Goal: Contribute content: Add original content to the website for others to see

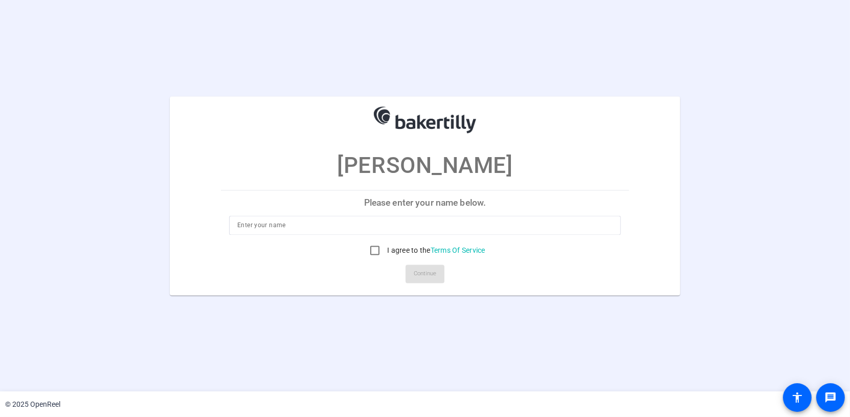
click at [333, 230] on input at bounding box center [424, 225] width 375 height 12
type input "[PERSON_NAME]"
click at [376, 249] on input "I agree to the Terms Of Service" at bounding box center [375, 250] width 20 height 20
checkbox input "true"
click at [425, 276] on span "Continue" at bounding box center [425, 273] width 22 height 15
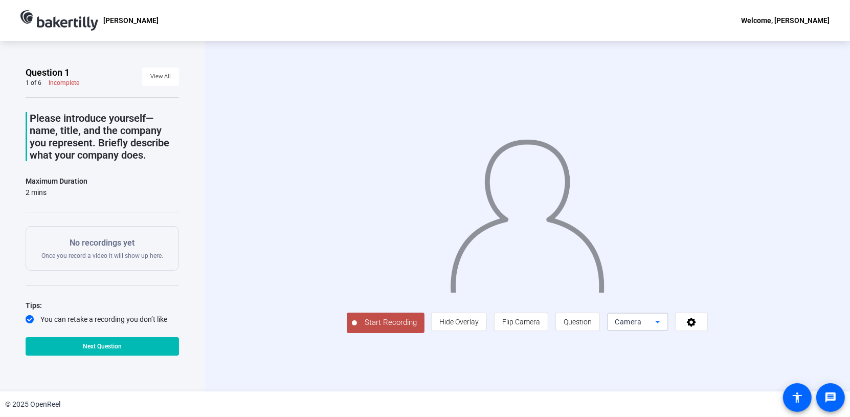
click at [658, 318] on icon at bounding box center [657, 322] width 12 height 12
click at [658, 319] on div at bounding box center [425, 208] width 850 height 417
click at [683, 320] on span at bounding box center [691, 321] width 32 height 25
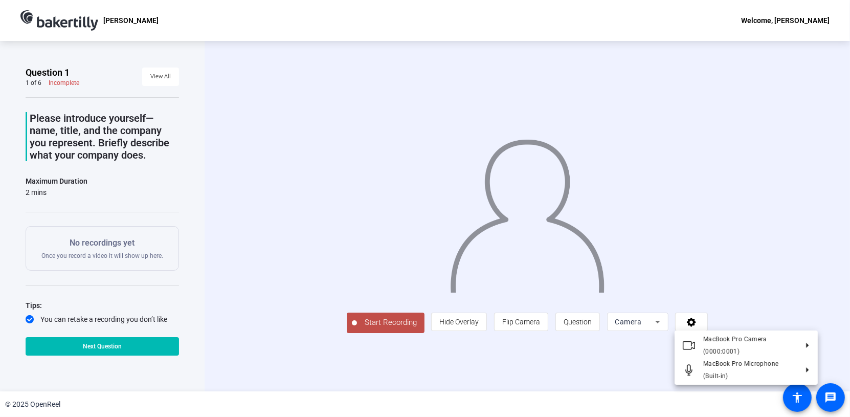
click at [542, 348] on div at bounding box center [425, 208] width 850 height 417
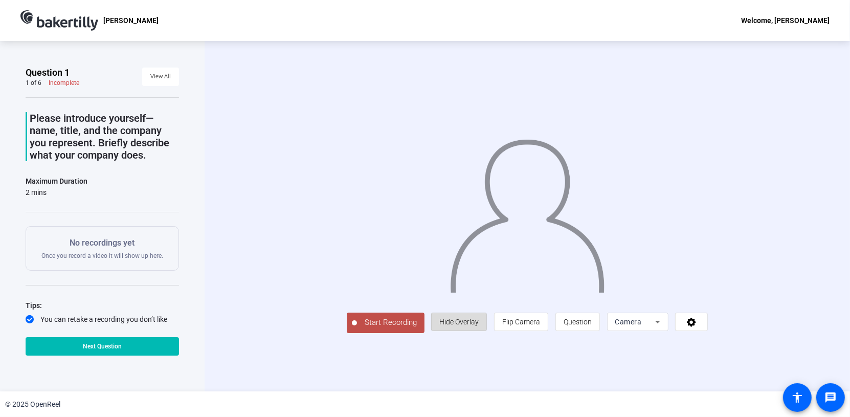
click at [466, 323] on span "Hide Overlay" at bounding box center [458, 322] width 39 height 8
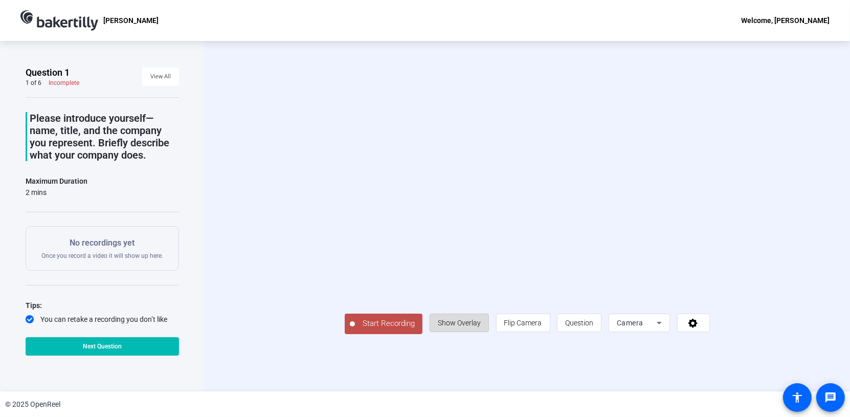
click at [466, 323] on span "Show Overlay" at bounding box center [459, 323] width 43 height 8
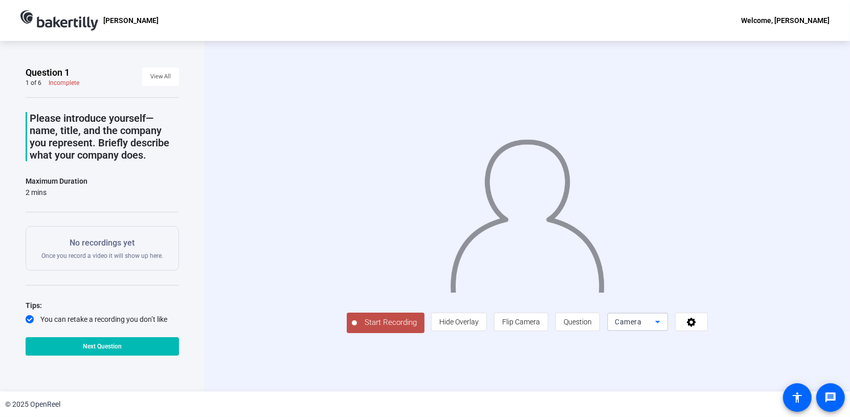
click at [654, 324] on icon at bounding box center [657, 322] width 12 height 12
click at [691, 322] on div at bounding box center [425, 208] width 850 height 417
click at [691, 322] on icon at bounding box center [692, 322] width 12 height 10
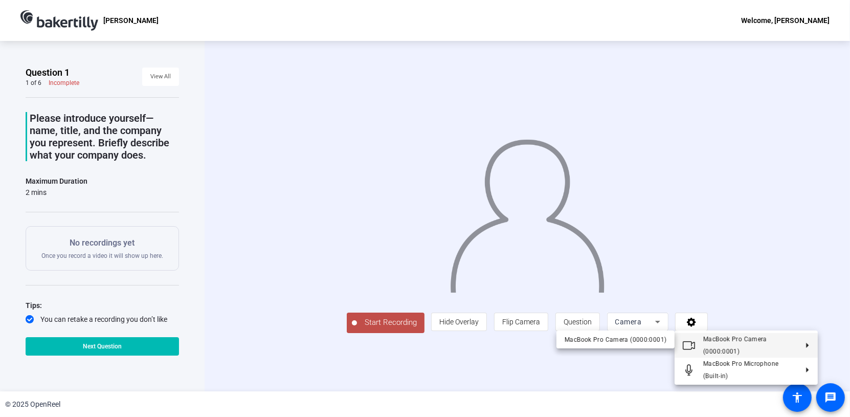
click at [264, 239] on div at bounding box center [425, 208] width 850 height 417
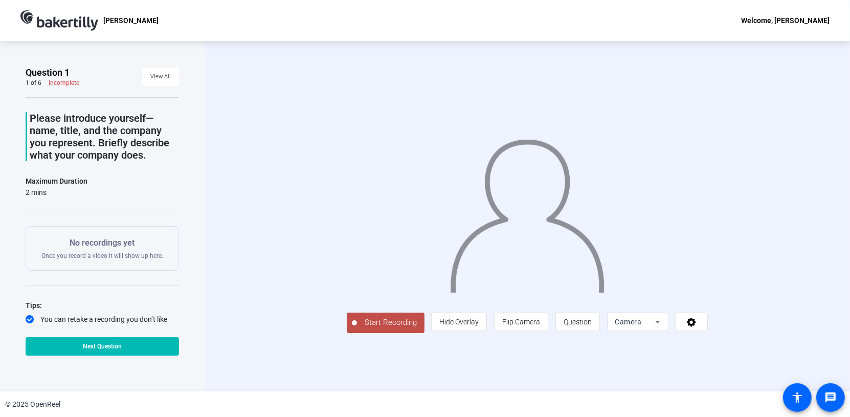
click at [675, 312] on button at bounding box center [691, 321] width 33 height 18
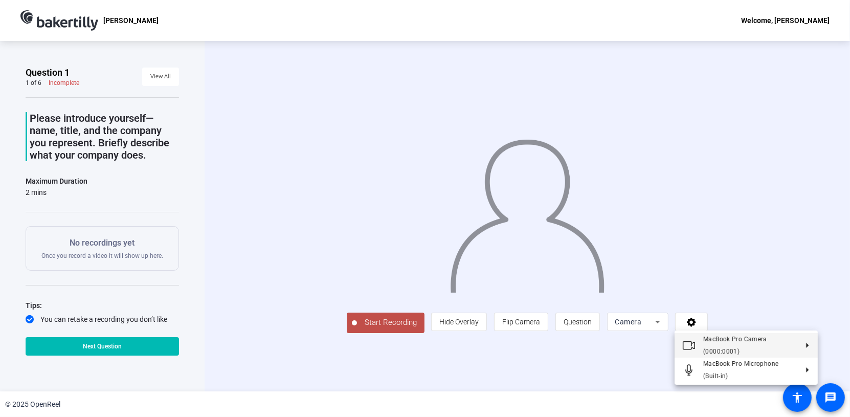
click at [674, 333] on button "MacBook Pro Camera (0000:0001)" at bounding box center [745, 345] width 143 height 25
click at [385, 323] on div at bounding box center [425, 208] width 850 height 417
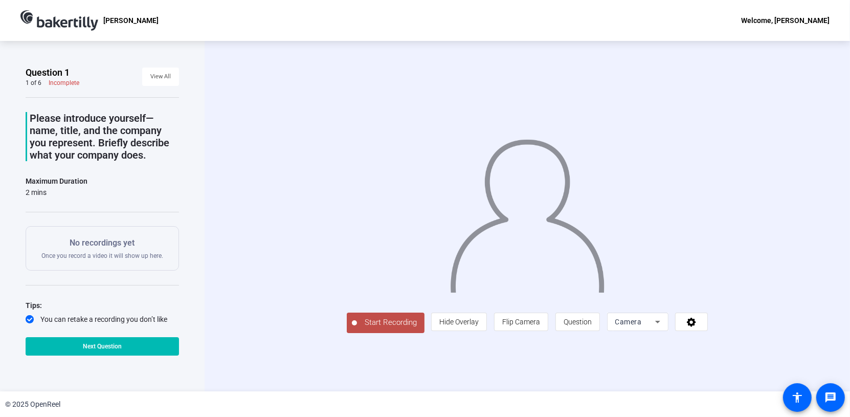
click at [384, 325] on span "Start Recording" at bounding box center [390, 323] width 67 height 12
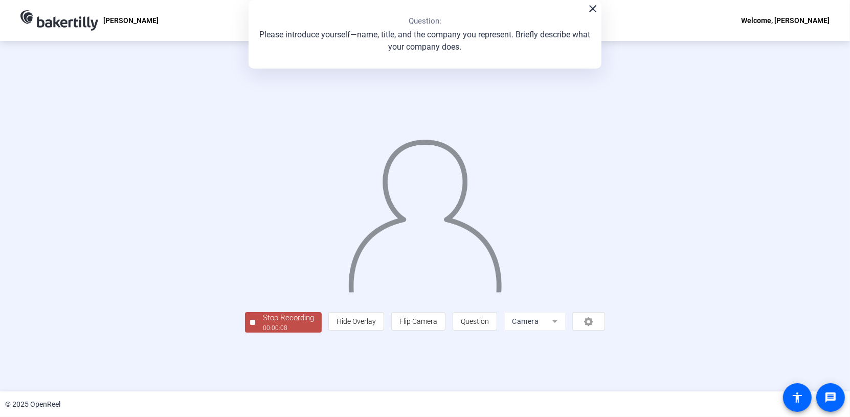
click at [278, 322] on div "Stop Recording" at bounding box center [288, 318] width 51 height 12
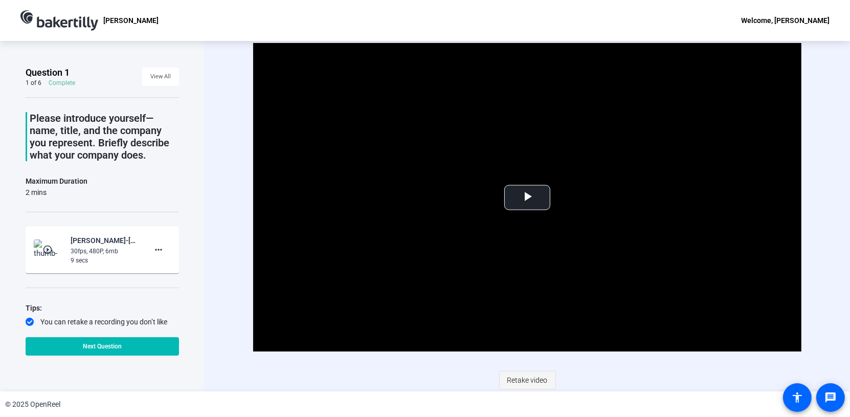
click at [521, 379] on span "Retake video" at bounding box center [527, 379] width 40 height 19
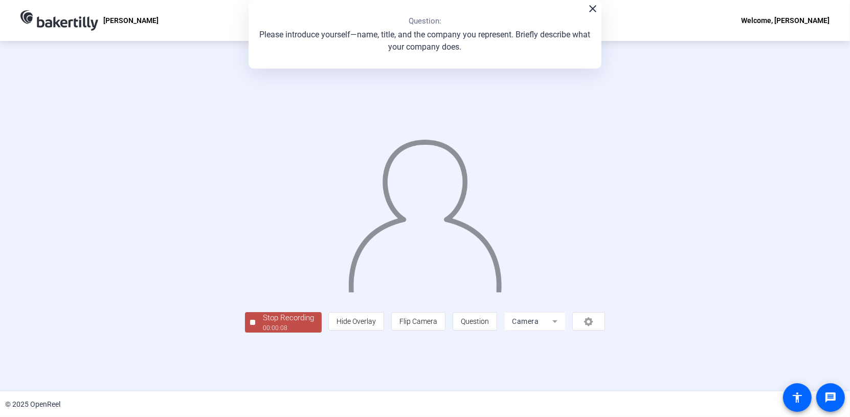
click at [263, 332] on div "00:00:08" at bounding box center [288, 327] width 51 height 9
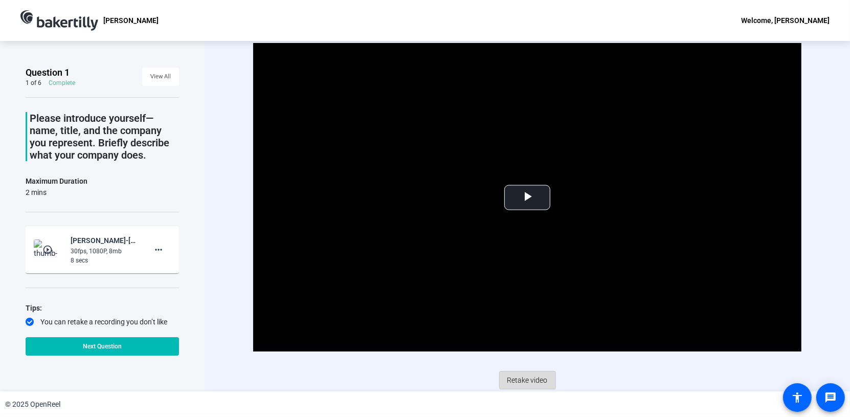
click at [528, 380] on span "Retake video" at bounding box center [527, 379] width 40 height 19
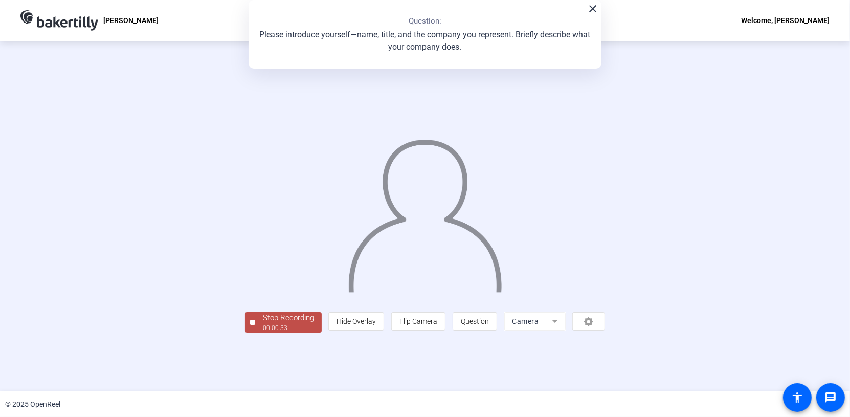
click at [263, 324] on div "Stop Recording" at bounding box center [288, 318] width 51 height 12
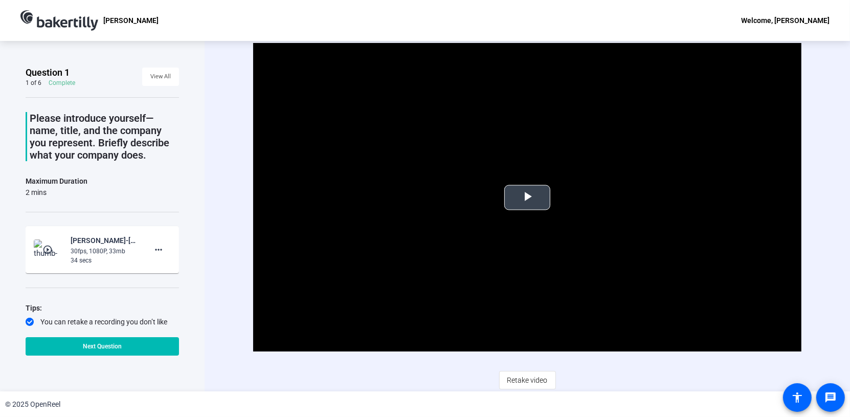
click at [527, 197] on span "Video Player" at bounding box center [527, 197] width 0 height 0
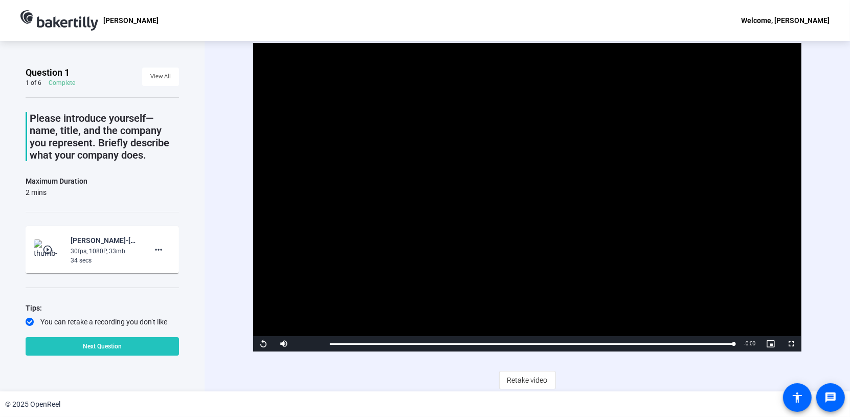
click at [96, 346] on span "Next Question" at bounding box center [102, 346] width 39 height 7
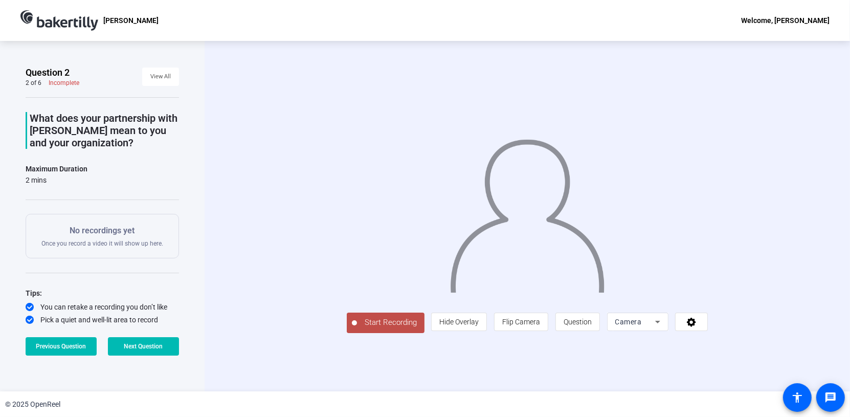
click at [108, 337] on button "Next Question" at bounding box center [143, 346] width 71 height 18
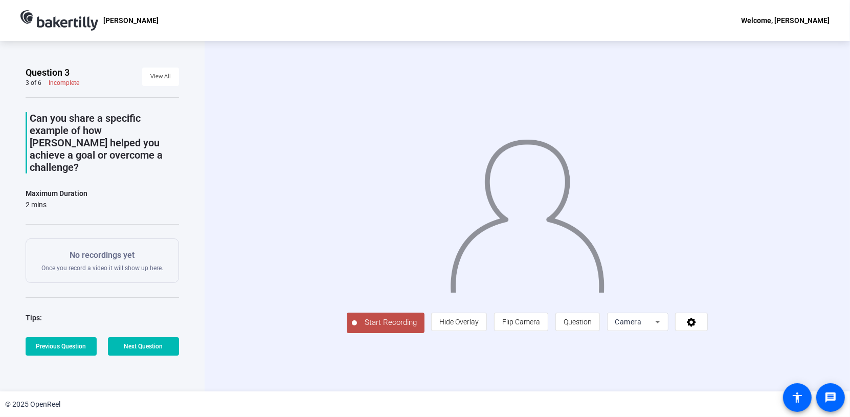
click at [108, 337] on button "Next Question" at bounding box center [143, 346] width 71 height 18
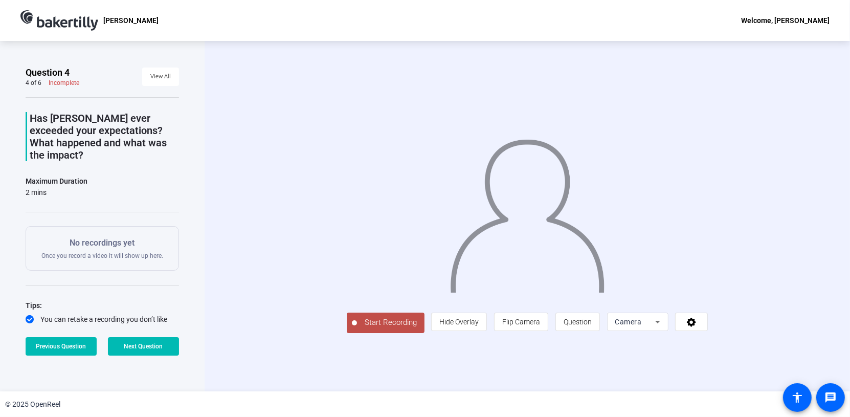
click at [357, 328] on span "Start Recording" at bounding box center [390, 323] width 67 height 12
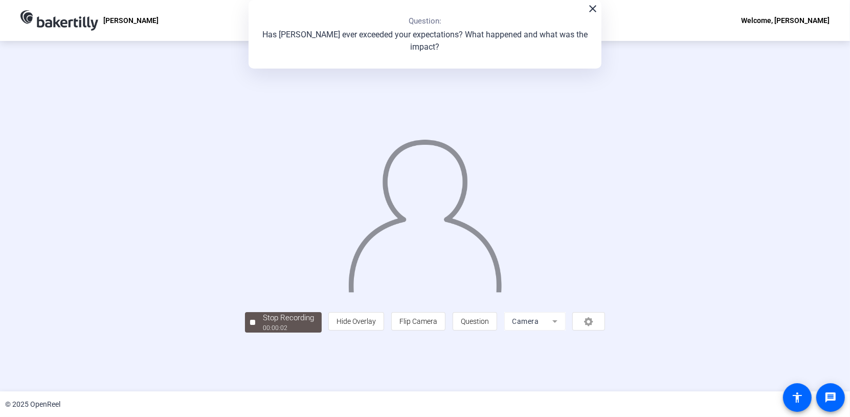
click at [245, 332] on div "Stop Recording 00:00:02 person Hide Overlay flip Flip Camera question_mark Ques…" at bounding box center [425, 321] width 361 height 22
click at [245, 332] on div "Stop Recording 00:00:03 person Hide Overlay flip Flip Camera question_mark Ques…" at bounding box center [425, 321] width 361 height 22
click at [263, 324] on div "Stop Recording" at bounding box center [288, 318] width 51 height 12
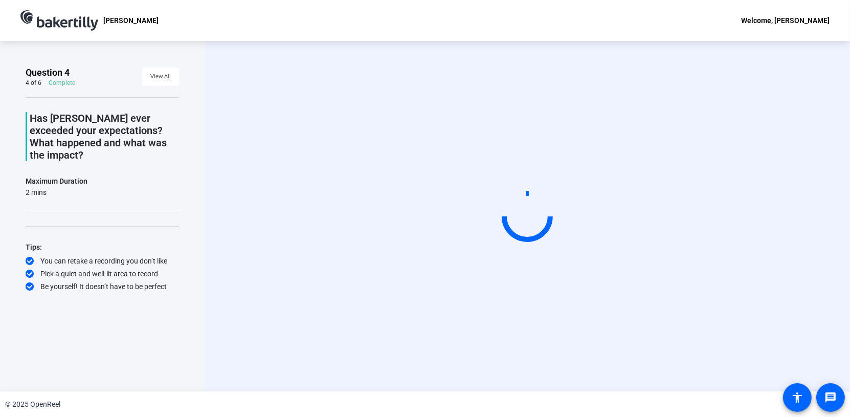
scroll to position [0, 0]
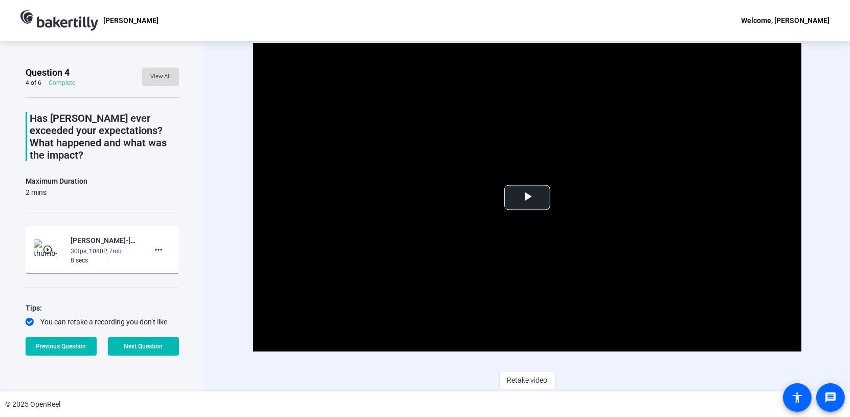
click at [150, 78] on span "View All" at bounding box center [160, 76] width 20 height 15
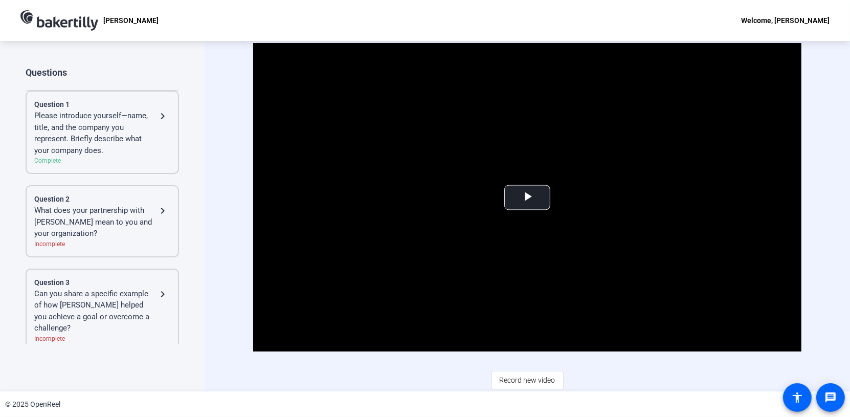
click at [121, 213] on div "What does your partnership with [PERSON_NAME] mean to you and your organization?" at bounding box center [95, 222] width 122 height 35
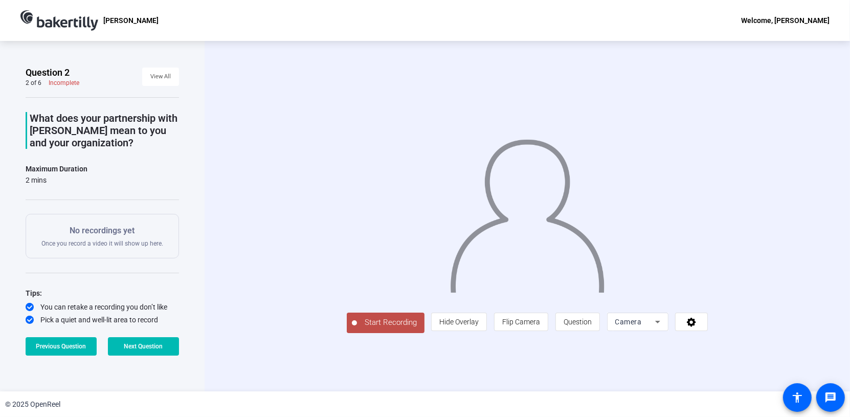
click at [357, 328] on span "Start Recording" at bounding box center [390, 323] width 67 height 12
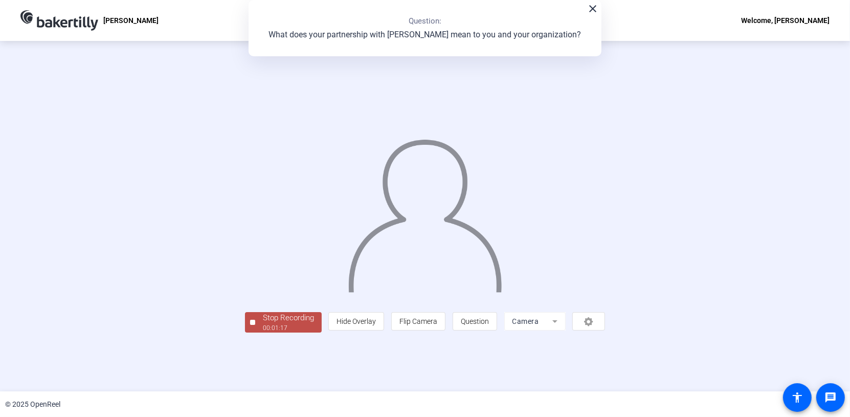
click at [263, 332] on div "00:01:17" at bounding box center [288, 327] width 51 height 9
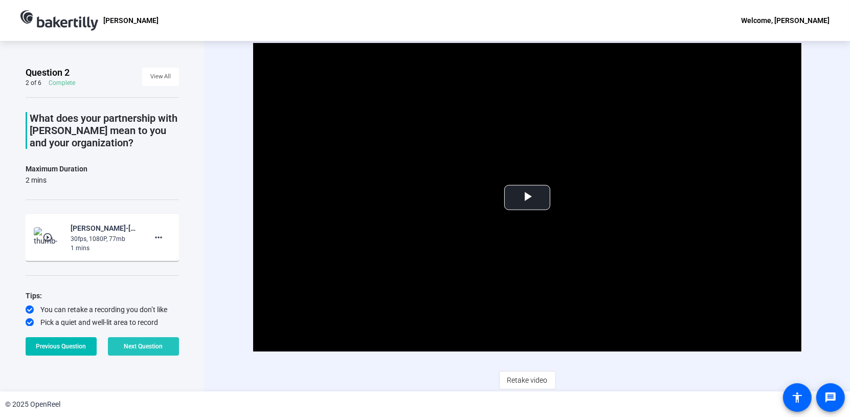
click at [142, 346] on span "Next Question" at bounding box center [143, 346] width 39 height 7
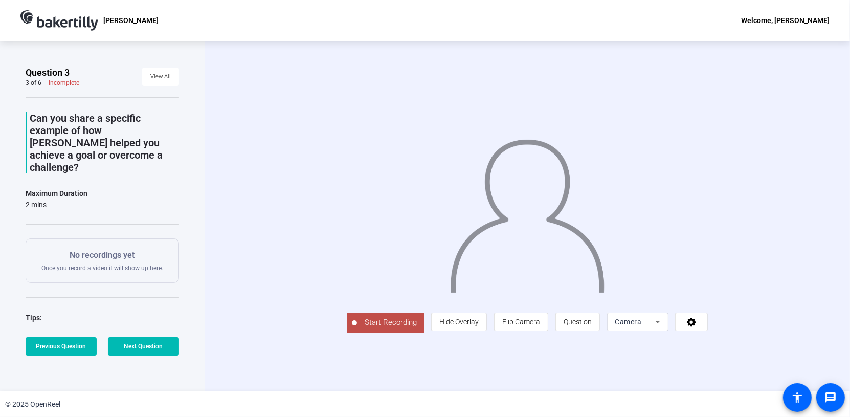
click at [357, 328] on span "Start Recording" at bounding box center [390, 323] width 67 height 12
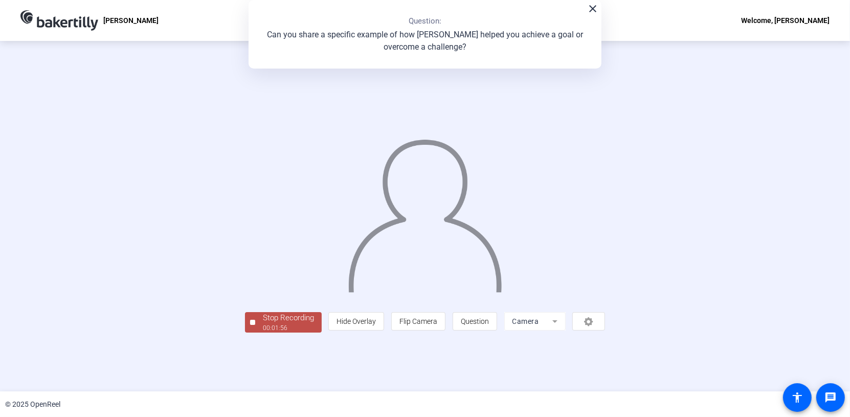
click at [263, 324] on div "Stop Recording" at bounding box center [288, 318] width 51 height 12
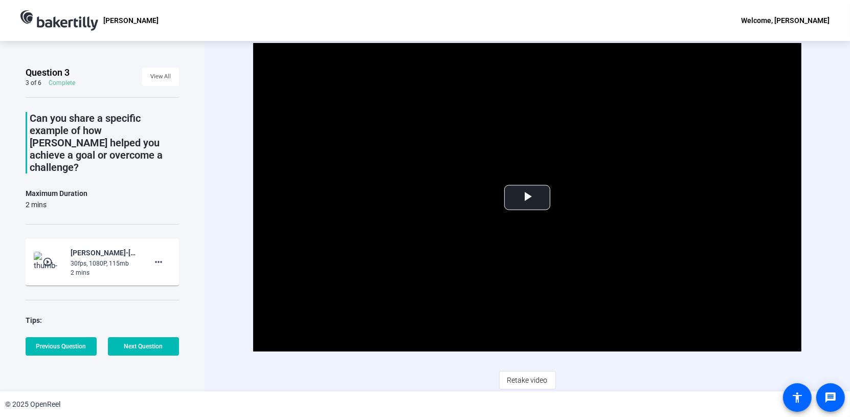
click at [198, 326] on div "Question 3 3 of 6 Complete View All Can you share a specific example of how [PE…" at bounding box center [102, 216] width 205 height 350
click at [146, 347] on span "Next Question" at bounding box center [143, 346] width 39 height 7
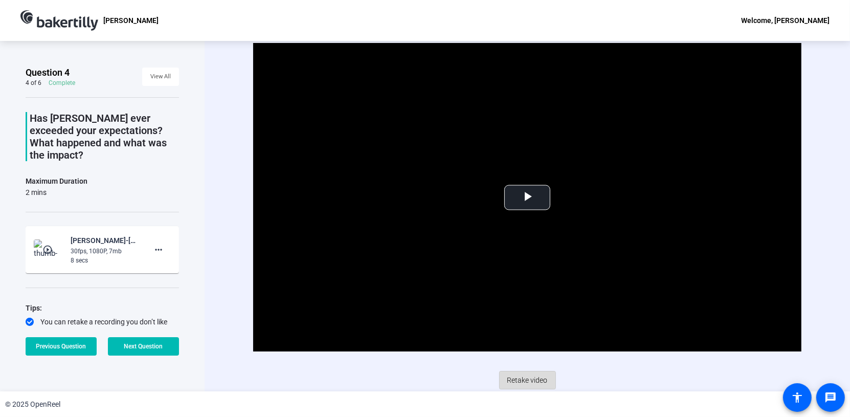
click at [521, 379] on span "Retake video" at bounding box center [527, 379] width 40 height 19
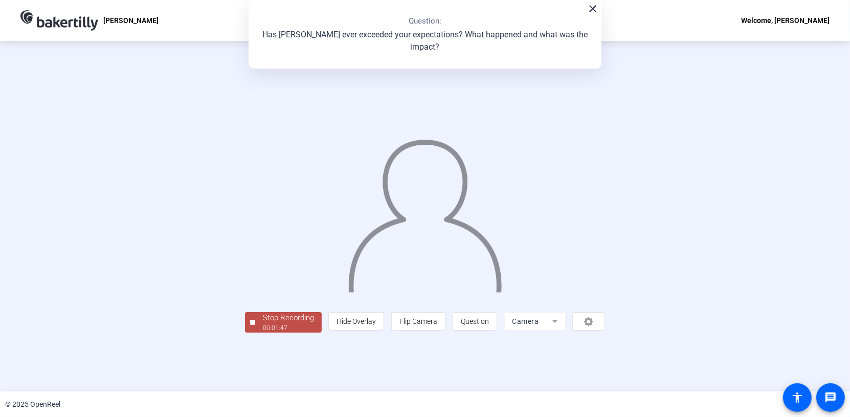
click at [263, 324] on div "Stop Recording" at bounding box center [288, 318] width 51 height 12
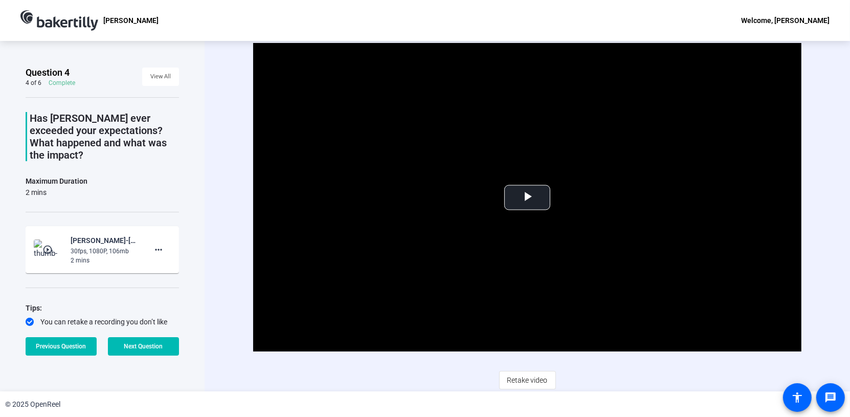
click at [222, 250] on div "Video Player is loading. Play Video Play Mute Current Time 0:00 / Duration 1:47…" at bounding box center [527, 216] width 645 height 350
click at [149, 347] on span "Next Question" at bounding box center [143, 346] width 39 height 7
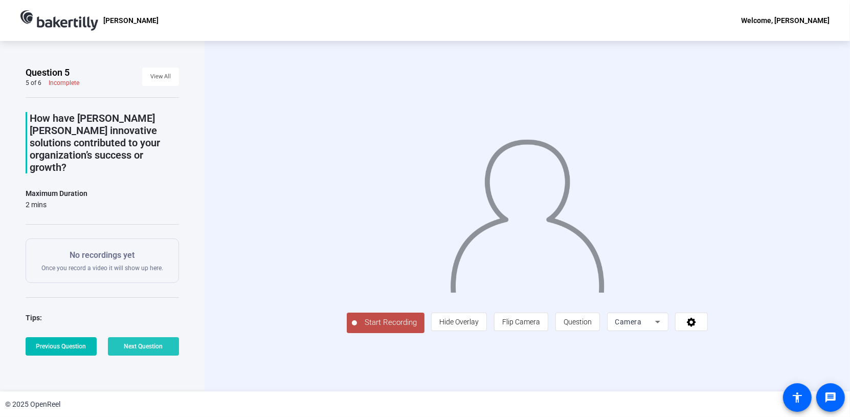
click at [136, 349] on span "Next Question" at bounding box center [143, 346] width 39 height 7
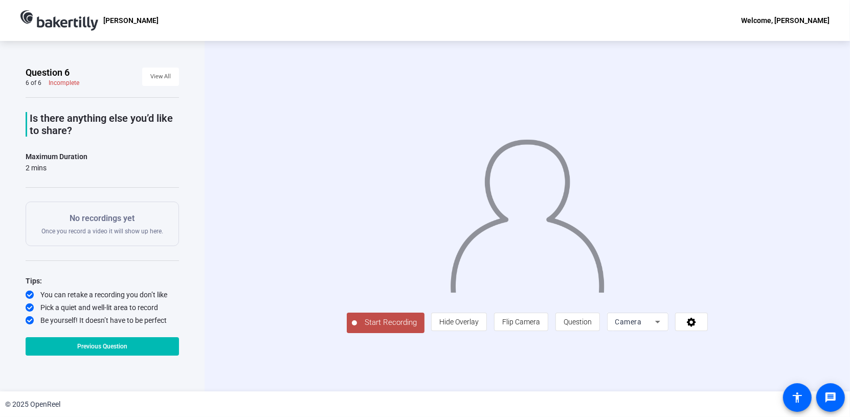
click at [357, 328] on span "Start Recording" at bounding box center [390, 323] width 67 height 12
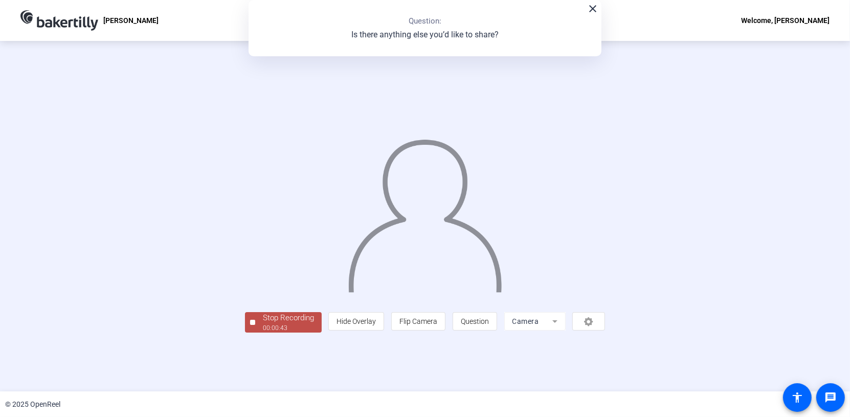
click at [263, 332] on div "00:00:43" at bounding box center [288, 327] width 51 height 9
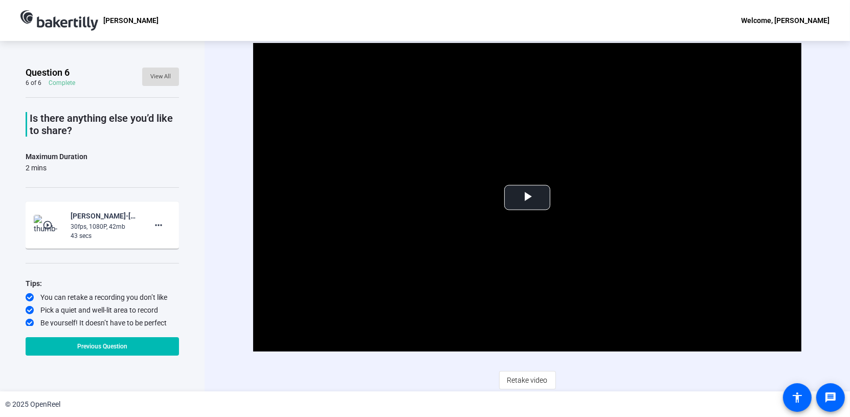
click at [157, 76] on span "View All" at bounding box center [160, 76] width 20 height 15
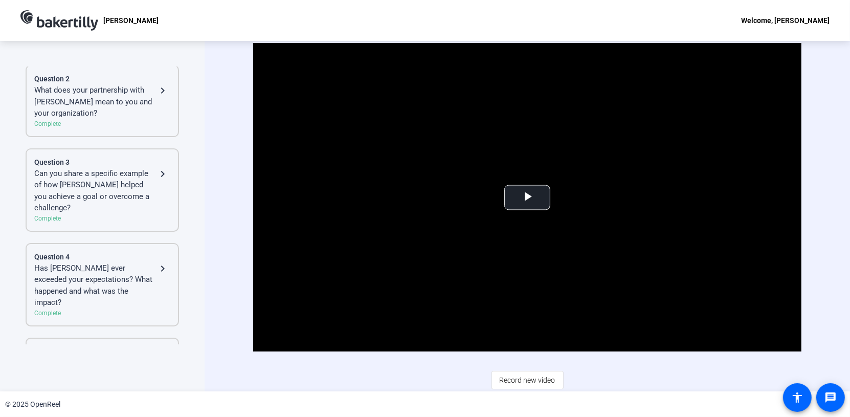
scroll to position [254, 0]
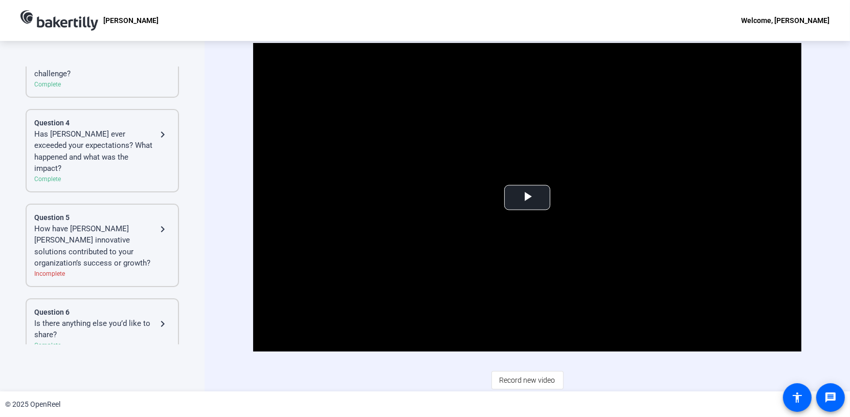
click at [131, 234] on div "How have [PERSON_NAME] [PERSON_NAME] innovative solutions contributed to your o…" at bounding box center [95, 246] width 122 height 46
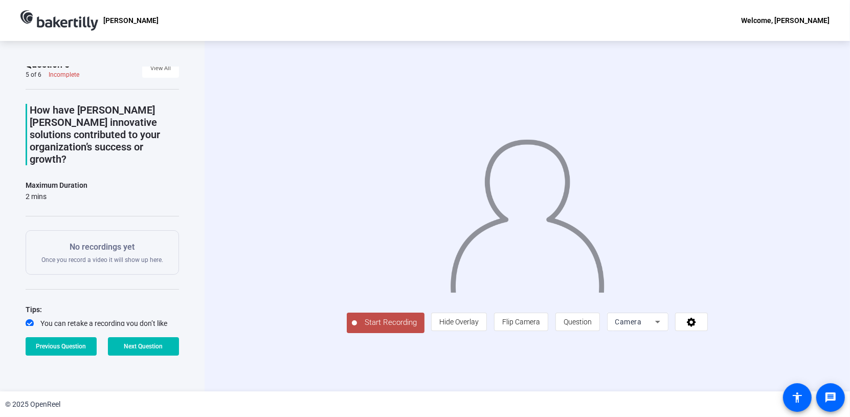
scroll to position [0, 0]
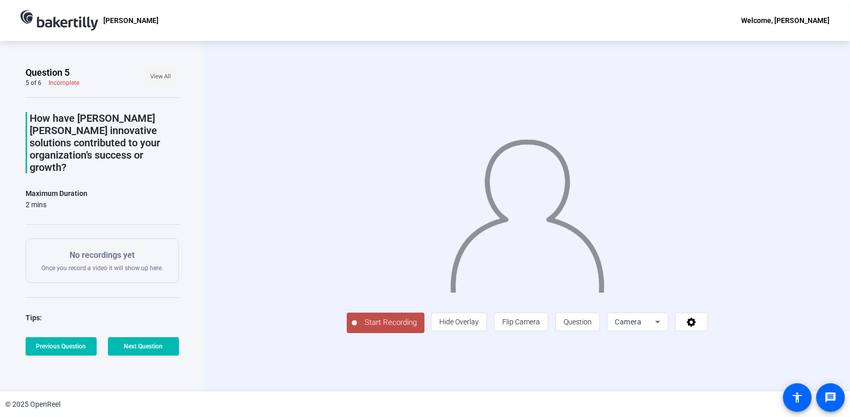
click at [155, 78] on span "View All" at bounding box center [160, 76] width 20 height 15
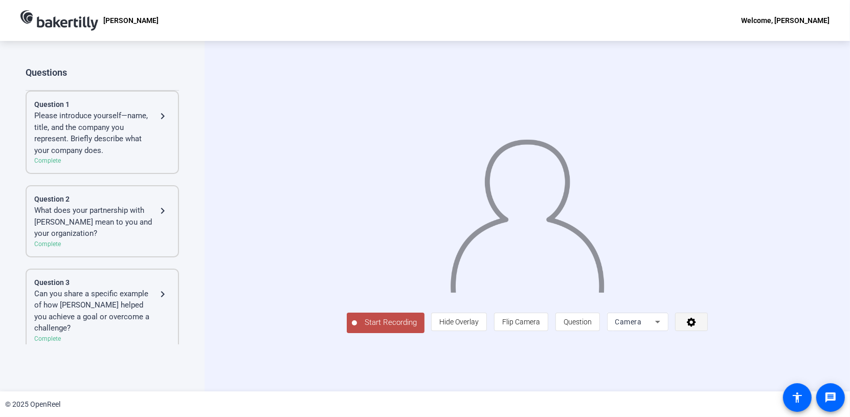
click at [697, 327] on icon at bounding box center [692, 322] width 12 height 10
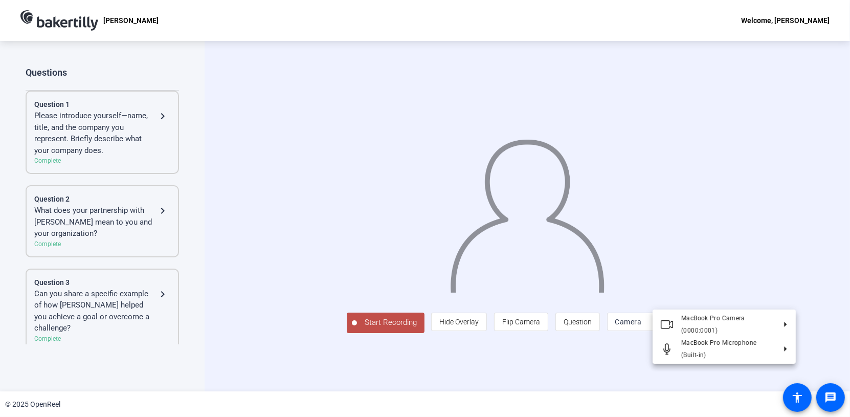
click at [781, 375] on div at bounding box center [425, 208] width 850 height 417
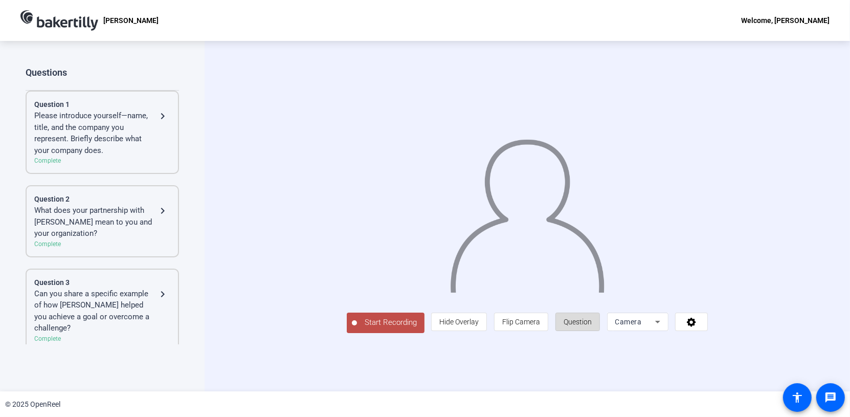
click at [592, 326] on span "Question" at bounding box center [578, 322] width 28 height 8
